Goal: Find specific page/section: Find specific page/section

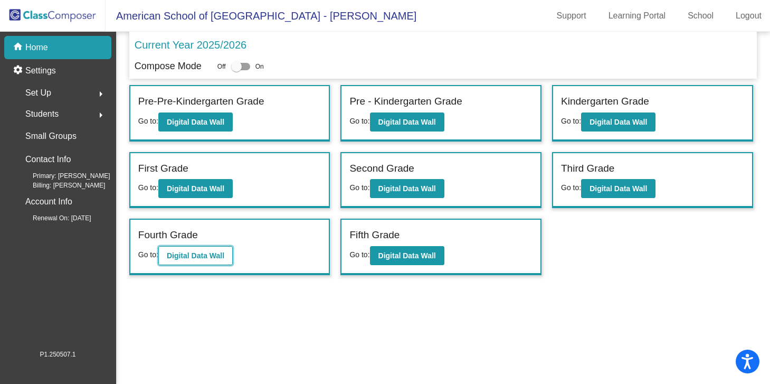
click at [198, 260] on button "Digital Data Wall" at bounding box center [195, 255] width 74 height 19
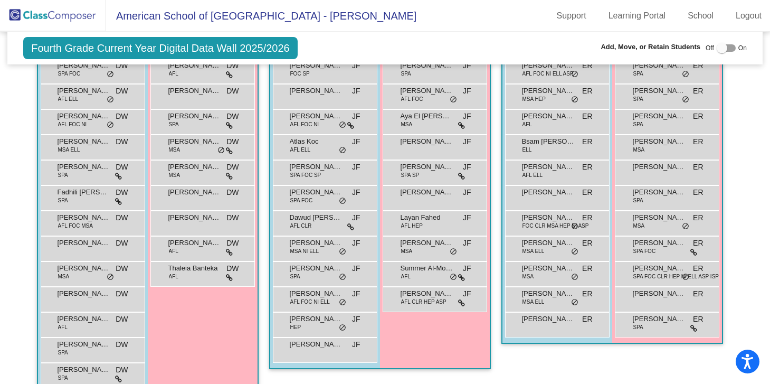
scroll to position [696, 0]
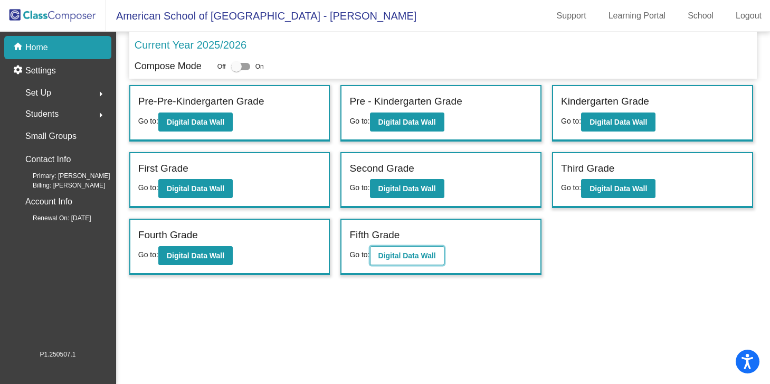
click at [404, 263] on button "Digital Data Wall" at bounding box center [407, 255] width 74 height 19
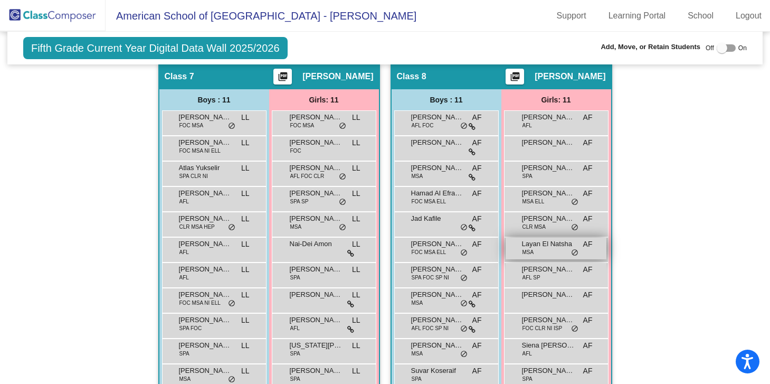
scroll to position [1081, 0]
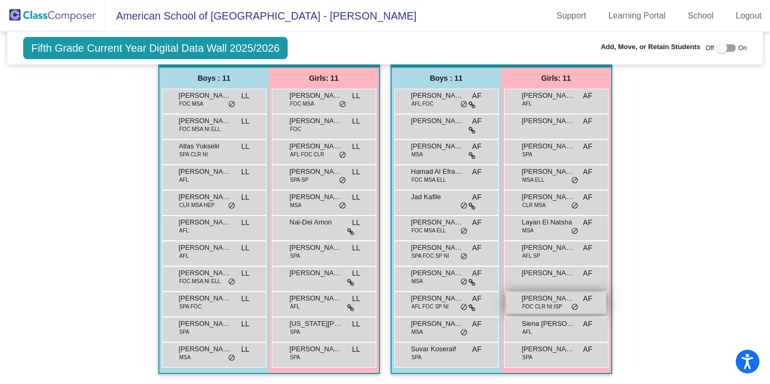
click at [563, 302] on span "[PERSON_NAME]" at bounding box center [548, 298] width 53 height 11
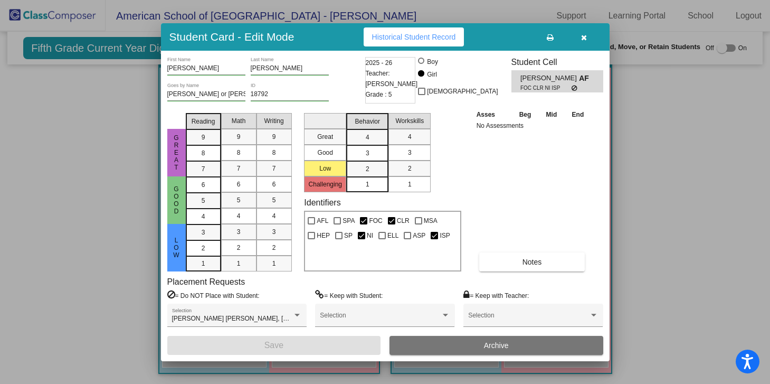
click at [669, 263] on div at bounding box center [385, 192] width 770 height 384
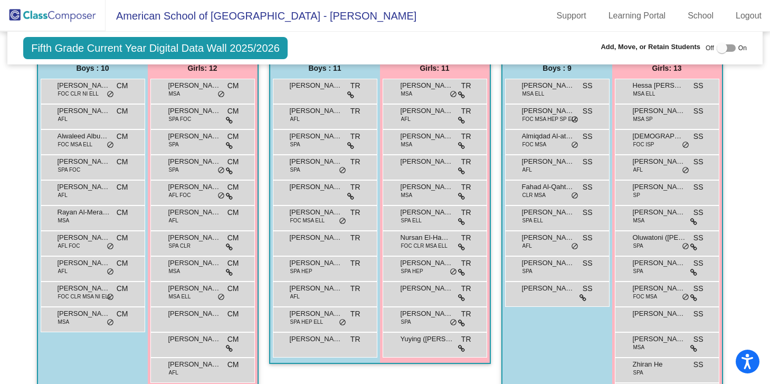
scroll to position [691, 0]
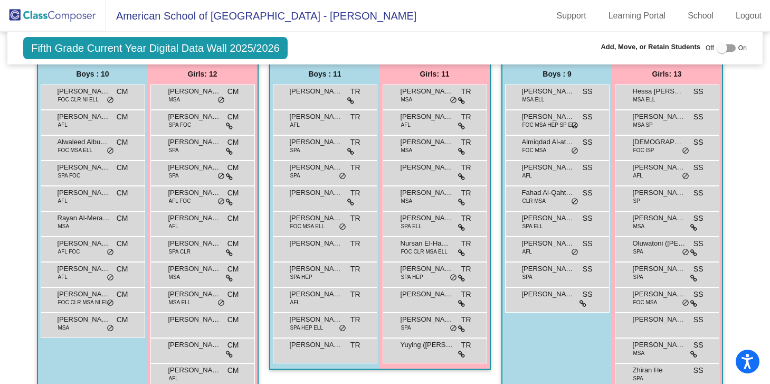
click at [725, 46] on div at bounding box center [726, 47] width 19 height 7
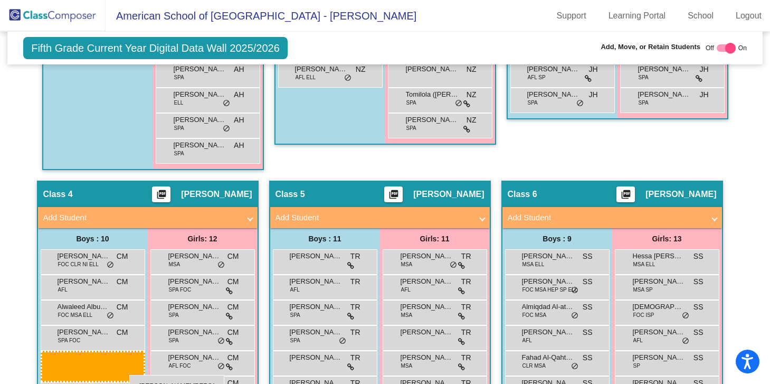
scroll to position [0, 0]
drag, startPoint x: 117, startPoint y: 242, endPoint x: 125, endPoint y: 357, distance: 115.4
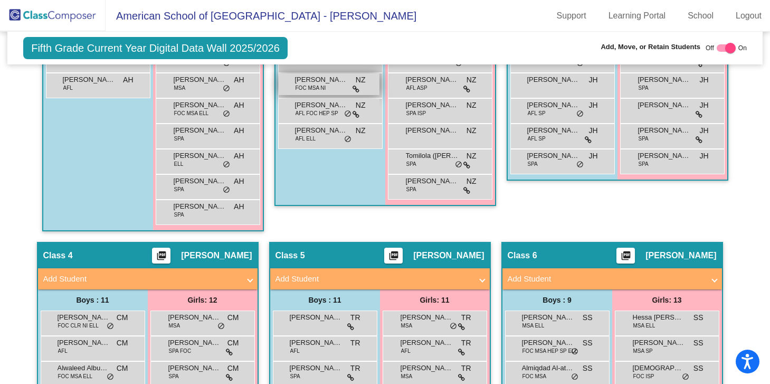
scroll to position [594, 0]
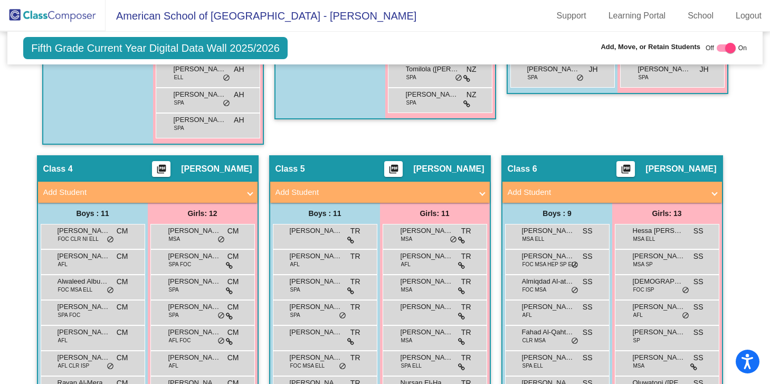
click at [725, 48] on div at bounding box center [730, 48] width 11 height 11
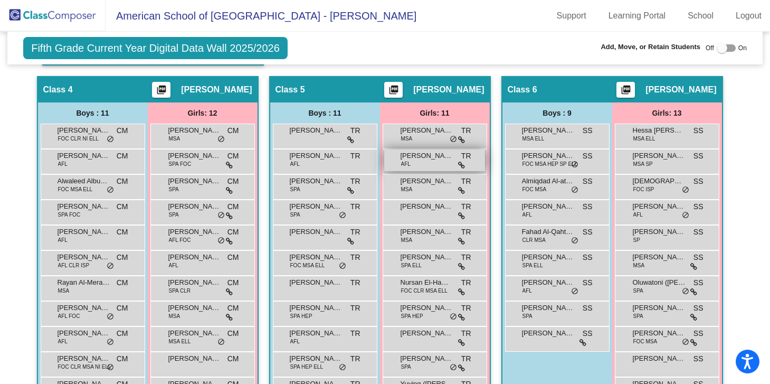
scroll to position [653, 0]
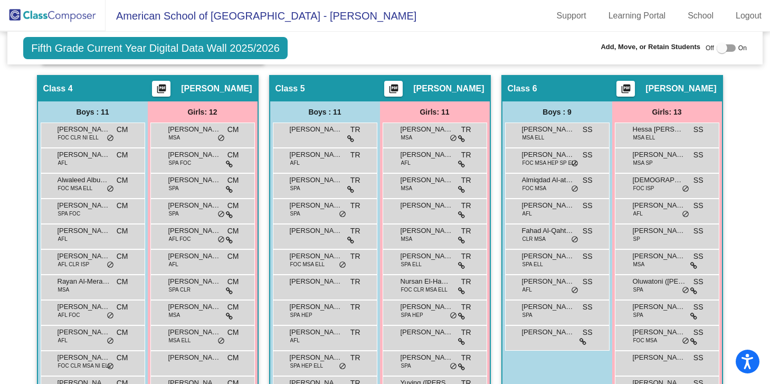
click at [739, 48] on span "On" at bounding box center [743, 48] width 8 height 10
click at [725, 48] on div at bounding box center [726, 47] width 19 height 7
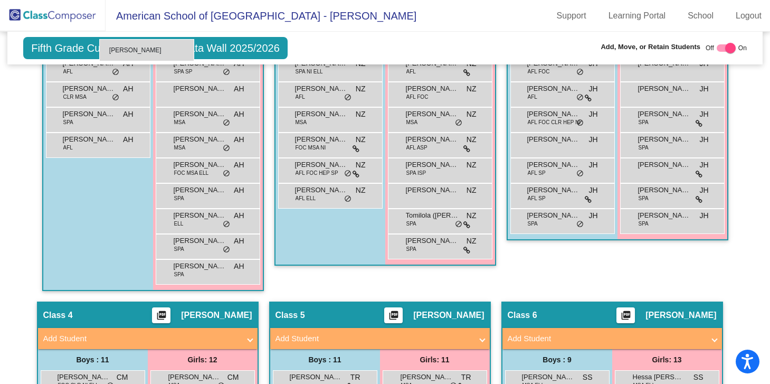
scroll to position [448, 0]
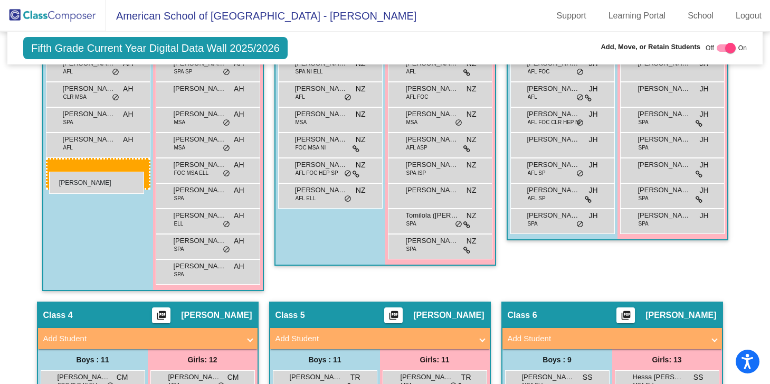
drag, startPoint x: 338, startPoint y: 249, endPoint x: 49, endPoint y: 165, distance: 301.1
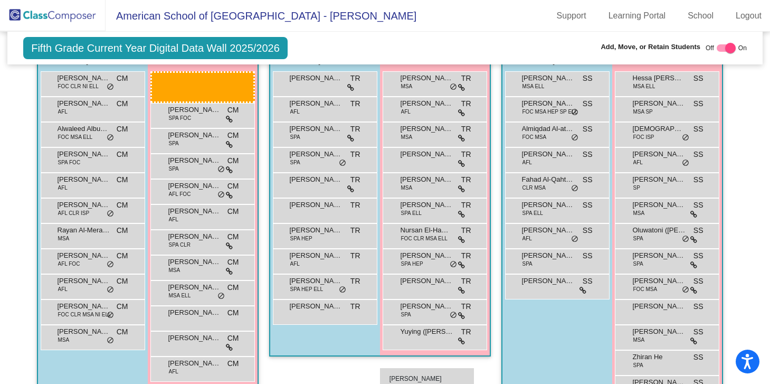
scroll to position [749, 0]
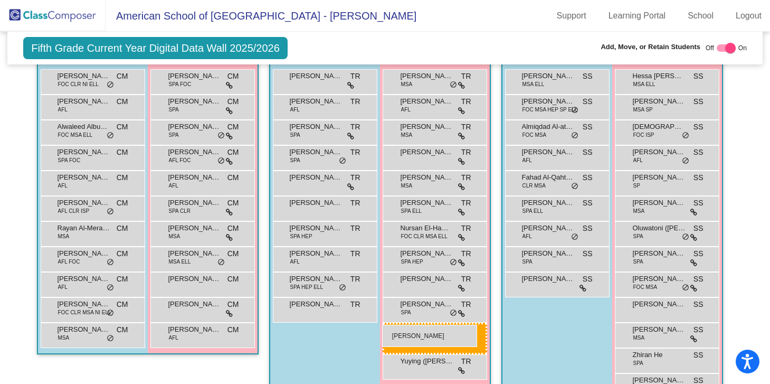
drag, startPoint x: 233, startPoint y: 97, endPoint x: 382, endPoint y: 325, distance: 272.2
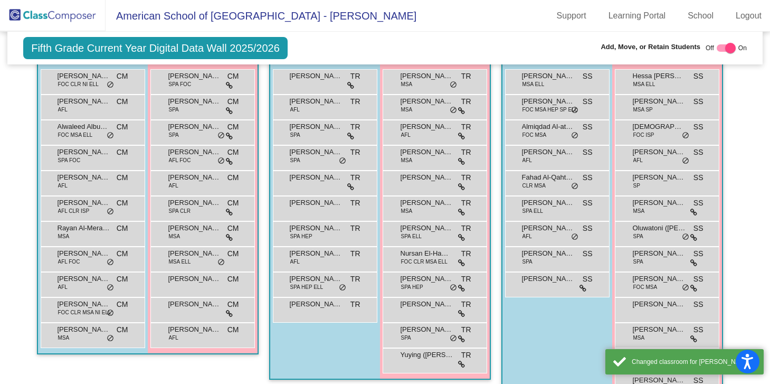
click at [0, 0] on div "Boys : 10 Alexander Hatch TR lock do_not_disturb_alt Benjamin Gaete Katusic AFL…" at bounding box center [0, 0] width 0 height 0
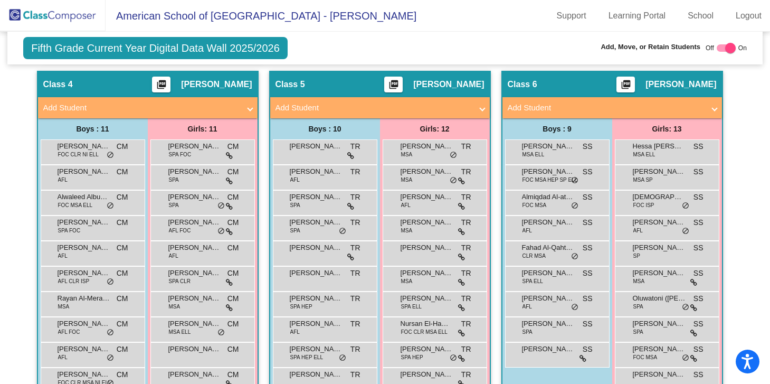
scroll to position [675, 0]
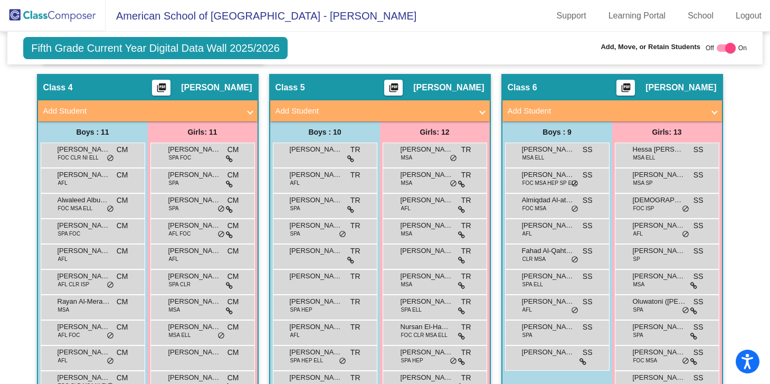
click at [717, 48] on div at bounding box center [726, 47] width 19 height 7
checkbox input "false"
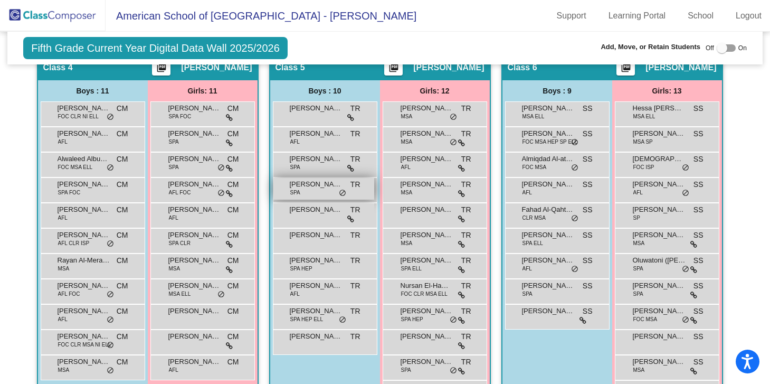
scroll to position [675, 0]
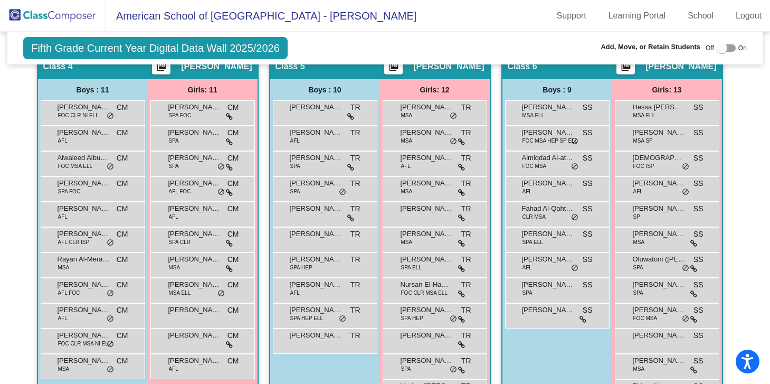
click at [730, 163] on div "Hallway - Hallway Class picture_as_pdf Add Student First Name Last Name Student…" at bounding box center [385, 224] width 740 height 1131
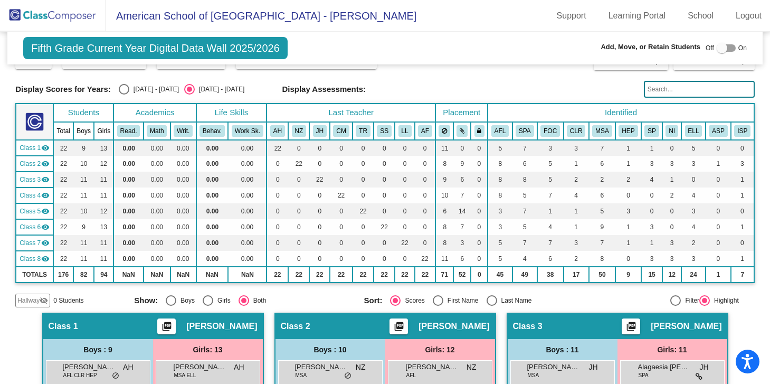
scroll to position [0, 0]
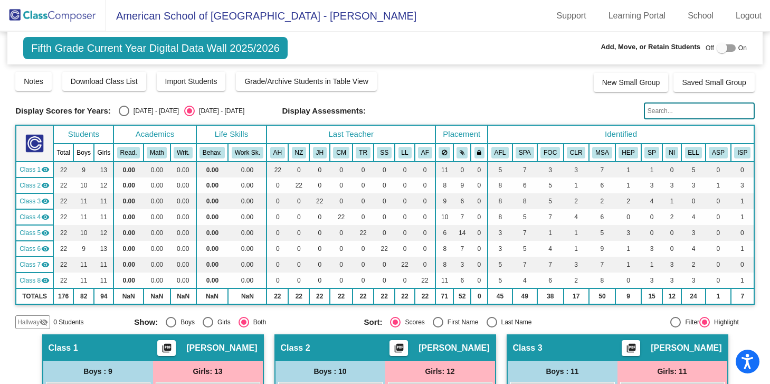
click at [65, 15] on img at bounding box center [53, 15] width 106 height 31
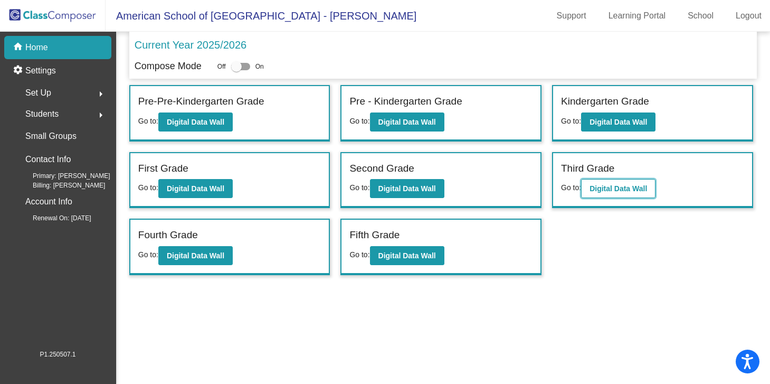
click at [612, 187] on b "Digital Data Wall" at bounding box center [619, 188] width 58 height 8
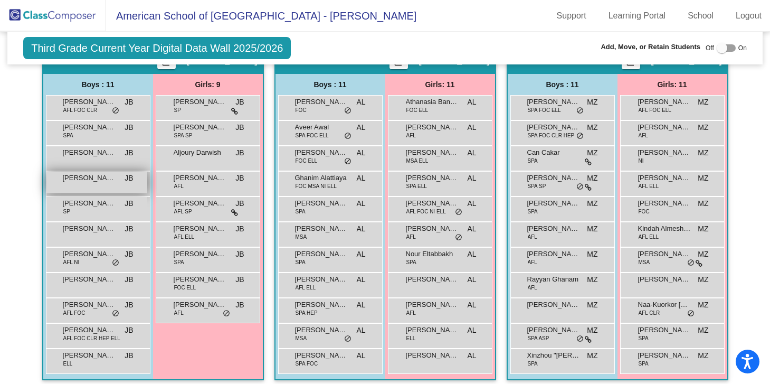
scroll to position [272, 0]
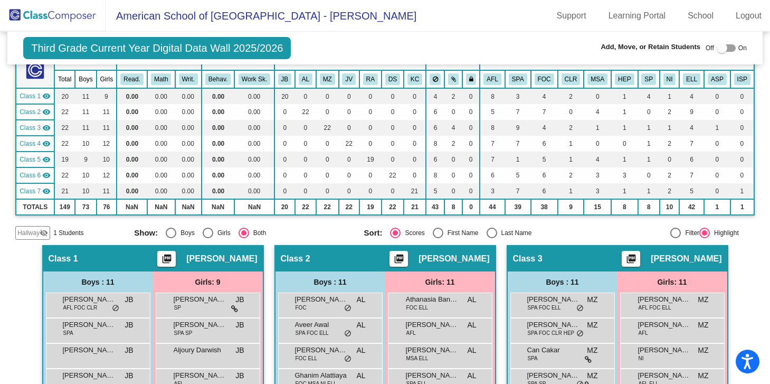
scroll to position [0, 0]
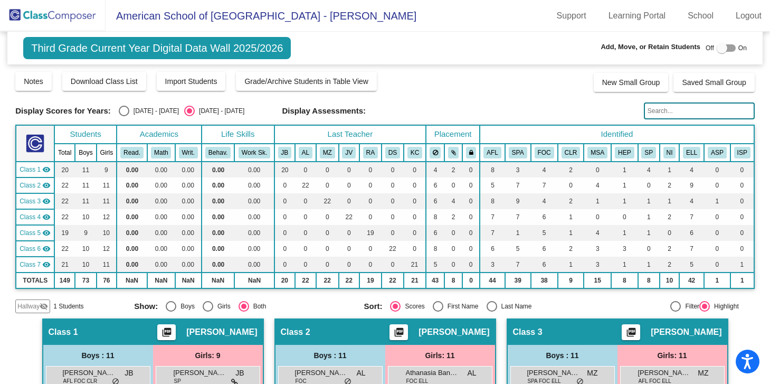
click at [61, 12] on img at bounding box center [53, 15] width 106 height 31
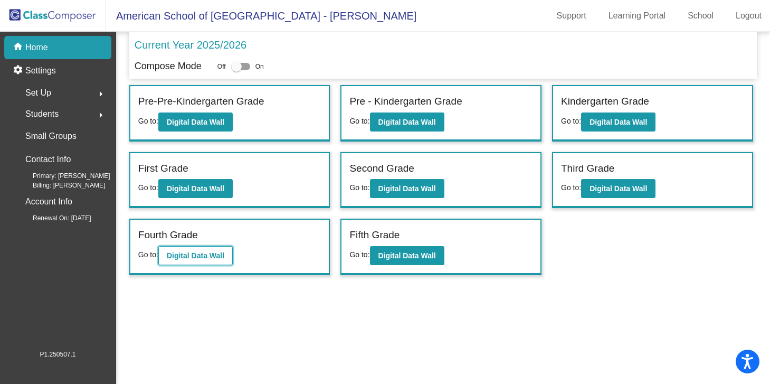
click at [214, 250] on button "Digital Data Wall" at bounding box center [195, 255] width 74 height 19
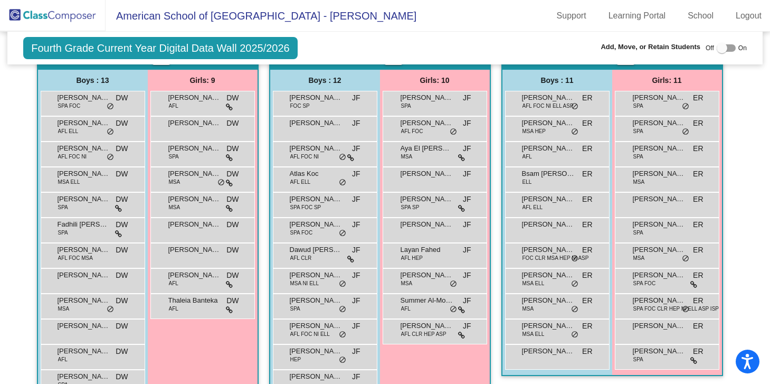
scroll to position [661, 0]
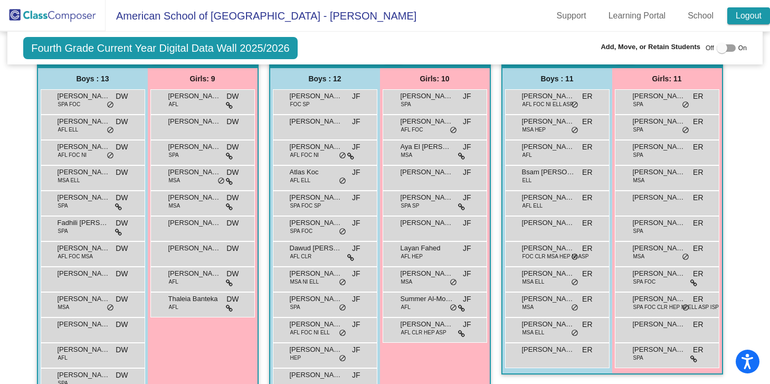
click at [751, 15] on link "Logout" at bounding box center [748, 15] width 43 height 17
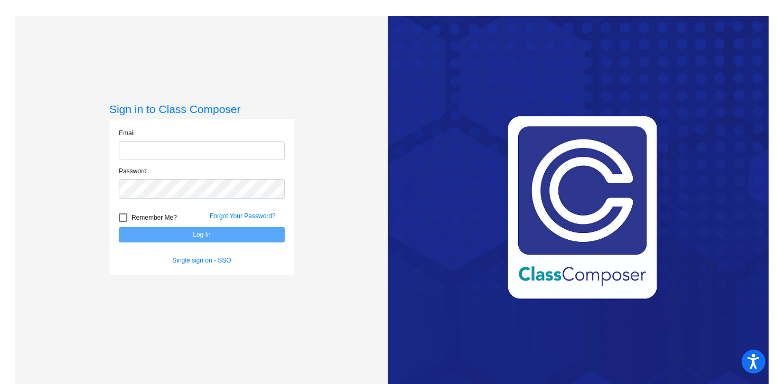
type input "[PERSON_NAME][EMAIL_ADDRESS][PERSON_NAME][DOMAIN_NAME]"
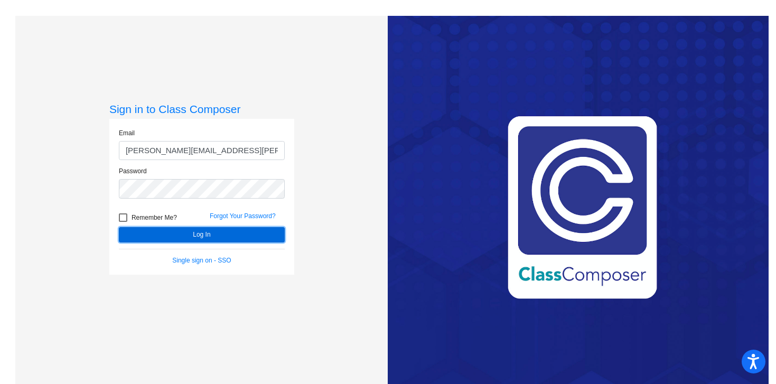
click at [228, 233] on button "Log In" at bounding box center [202, 234] width 166 height 15
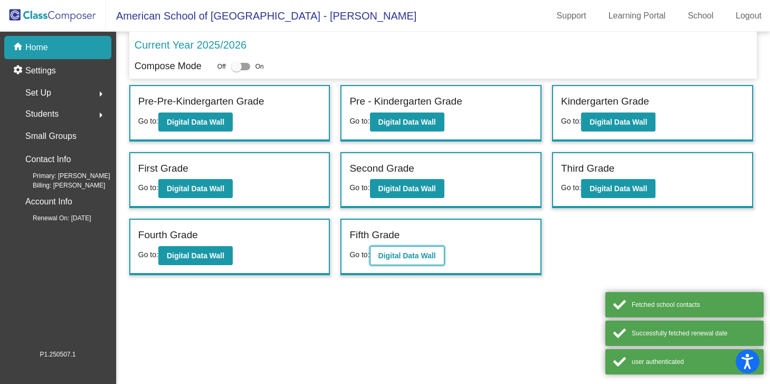
click at [422, 258] on b "Digital Data Wall" at bounding box center [408, 255] width 58 height 8
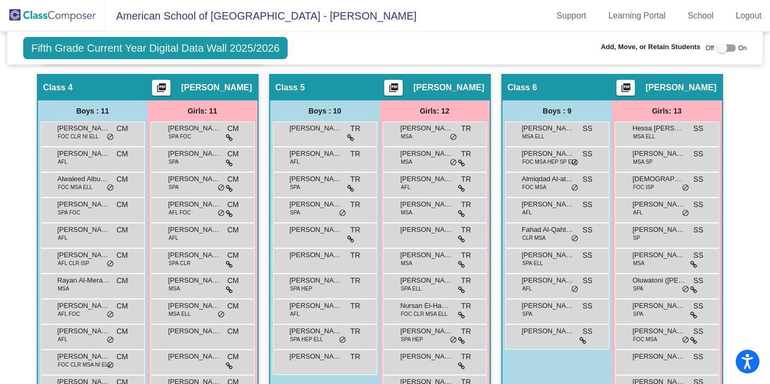
scroll to position [664, 0]
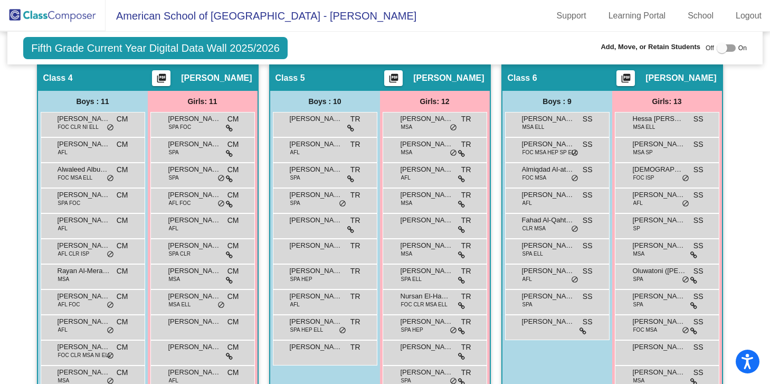
click at [0, 0] on div "Boys : 9 Abdulhadi Al-Hijji MSA ELL SS lock do_not_disturb_alt Adam Zarkout FOC…" at bounding box center [0, 0] width 0 height 0
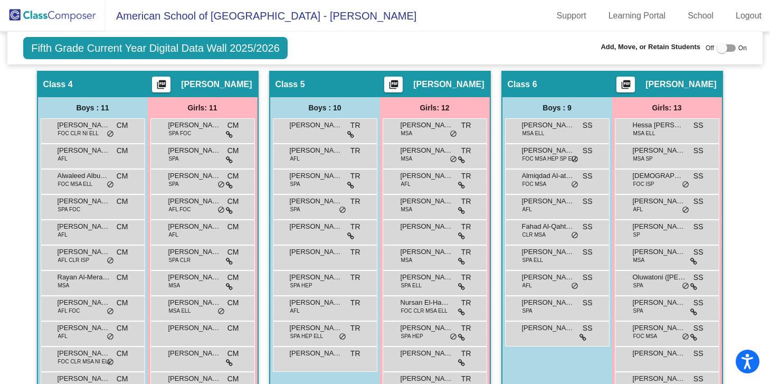
scroll to position [655, 0]
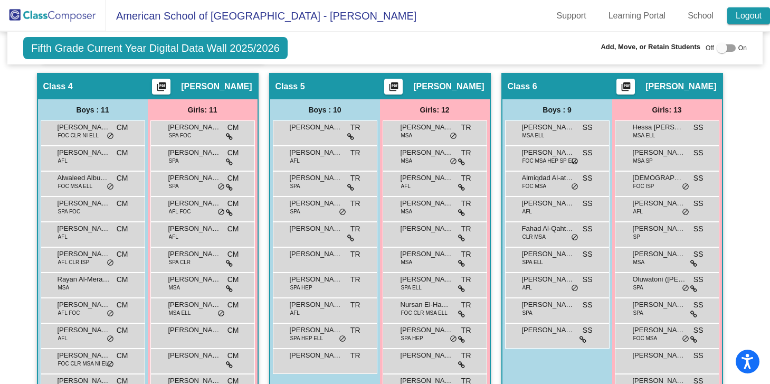
click at [750, 17] on link "Logout" at bounding box center [748, 15] width 43 height 17
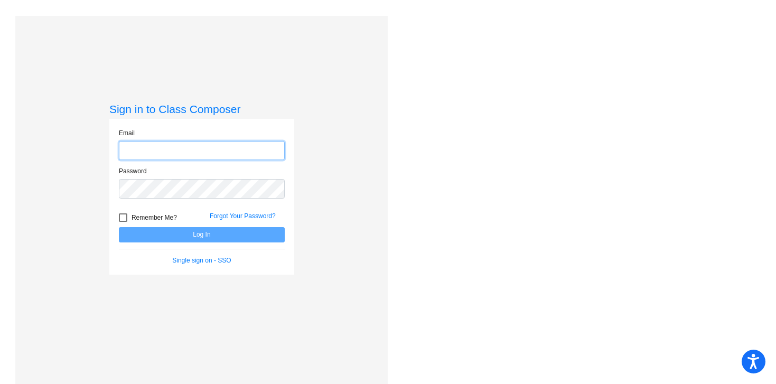
type input "[PERSON_NAME][EMAIL_ADDRESS][PERSON_NAME][DOMAIN_NAME]"
